Goal: Understand process/instructions: Learn about a topic

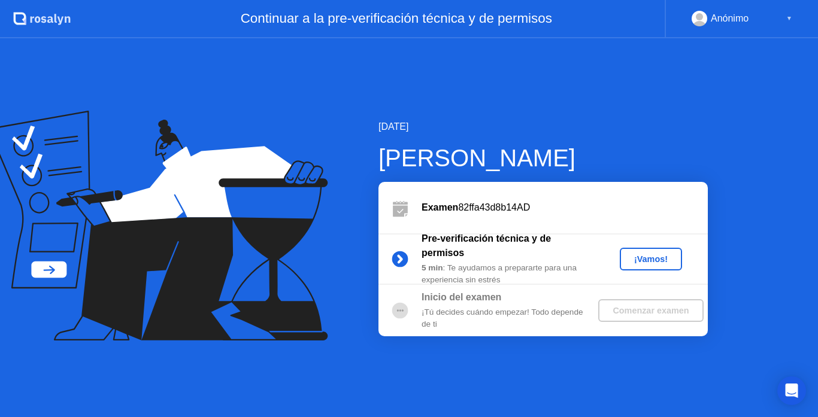
click at [656, 264] on div "¡Vamos!" at bounding box center [650, 259] width 53 height 10
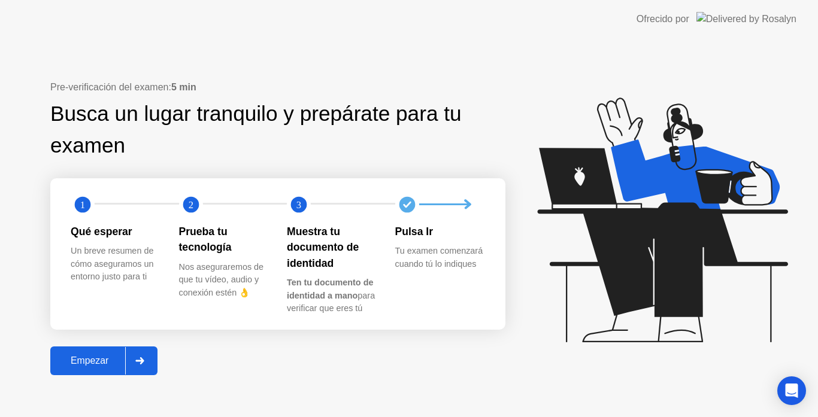
click at [144, 359] on icon at bounding box center [139, 360] width 9 height 7
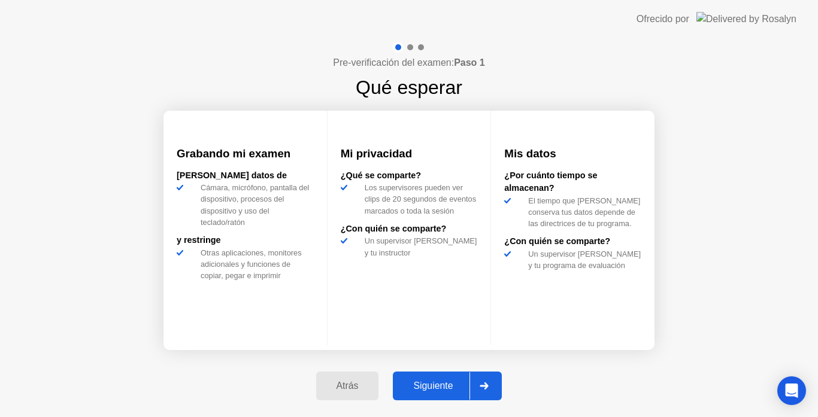
click at [490, 391] on div at bounding box center [483, 386] width 29 height 28
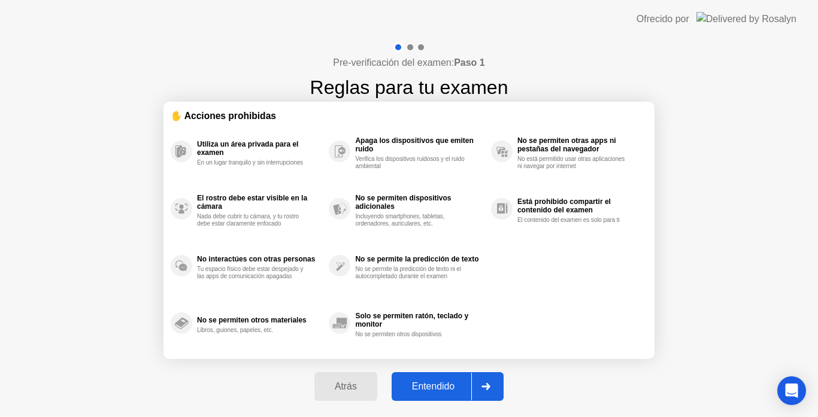
click at [490, 391] on div at bounding box center [485, 387] width 29 height 28
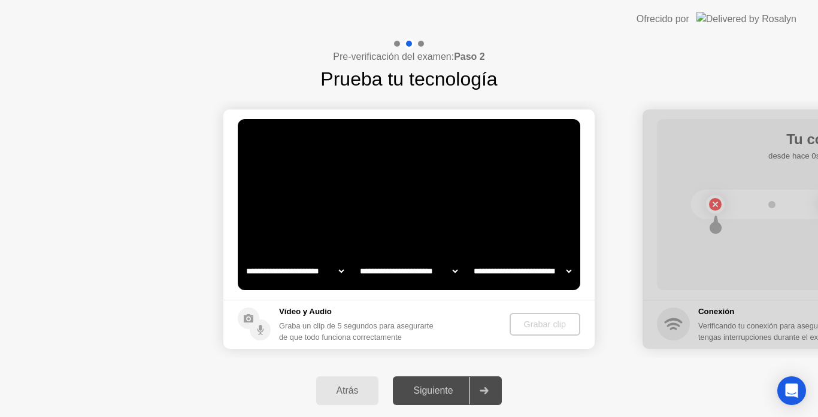
select select "**********"
select select "*******"
click at [489, 391] on icon at bounding box center [484, 390] width 8 height 7
click at [534, 325] on div "Grabar clip" at bounding box center [545, 325] width 61 height 10
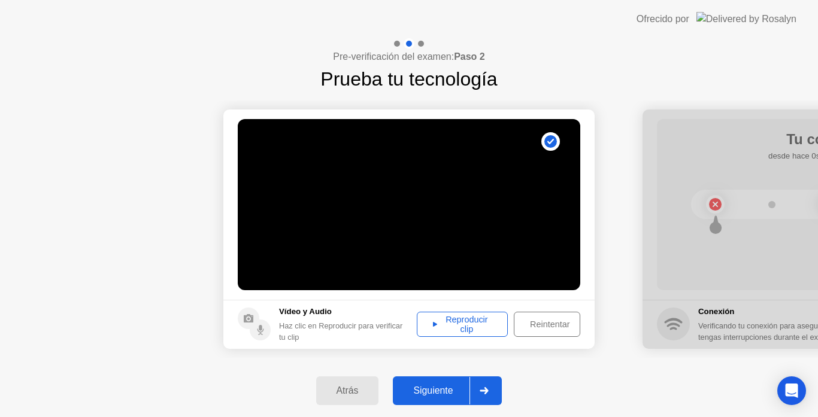
click at [485, 383] on div at bounding box center [483, 391] width 29 height 28
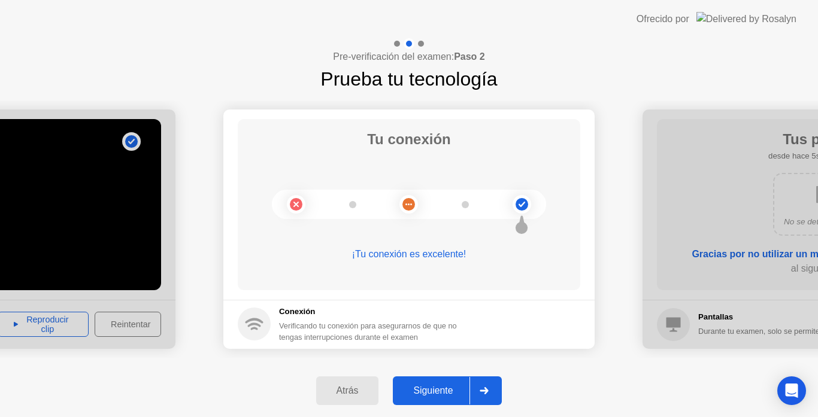
click at [489, 387] on div at bounding box center [483, 391] width 29 height 28
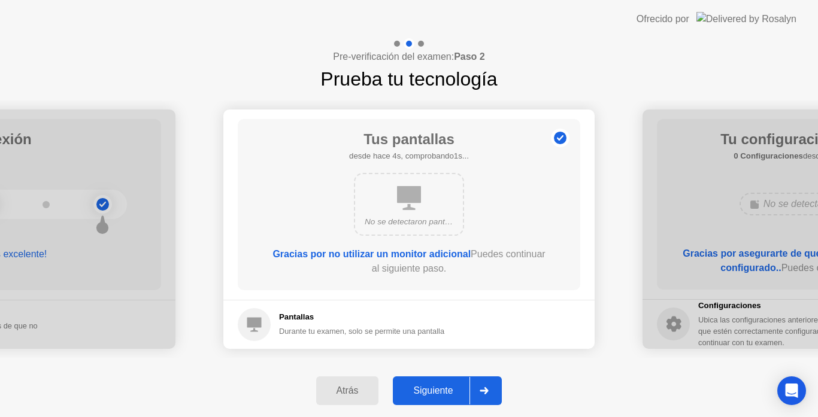
click at [489, 387] on div at bounding box center [483, 391] width 29 height 28
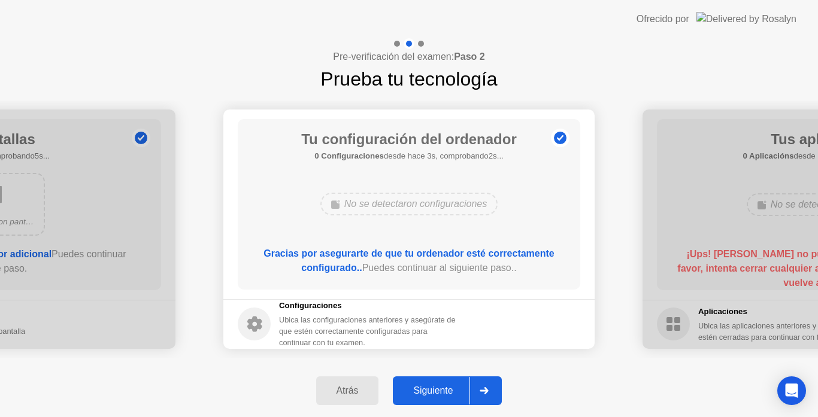
click at [489, 387] on div at bounding box center [483, 391] width 29 height 28
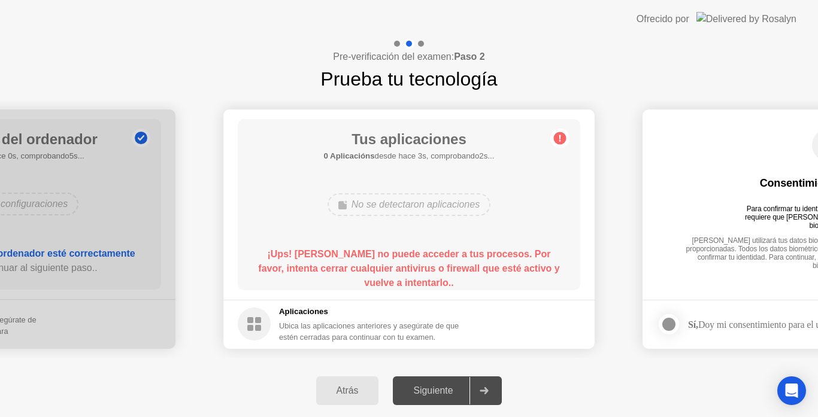
click at [489, 387] on div at bounding box center [483, 391] width 29 height 28
